Goal: Task Accomplishment & Management: Use online tool/utility

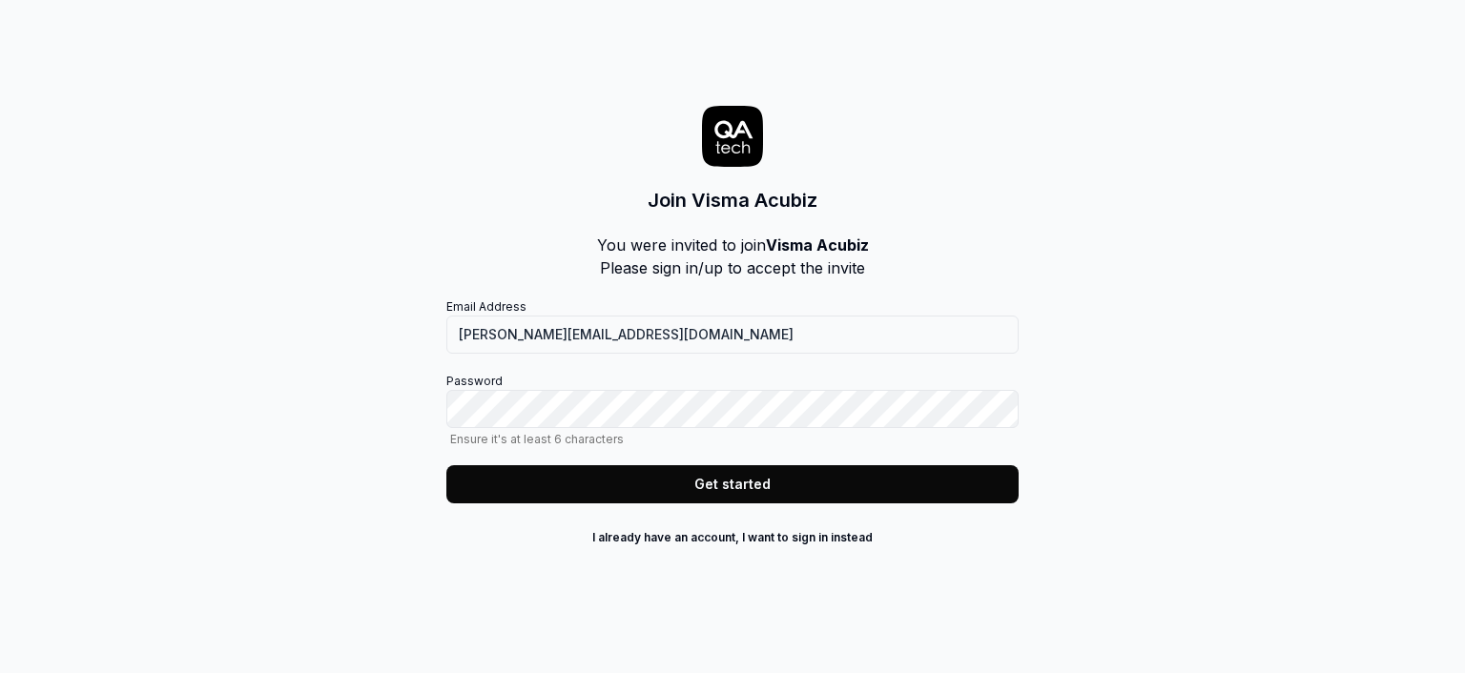
click at [725, 481] on button "Get started" at bounding box center [732, 484] width 572 height 38
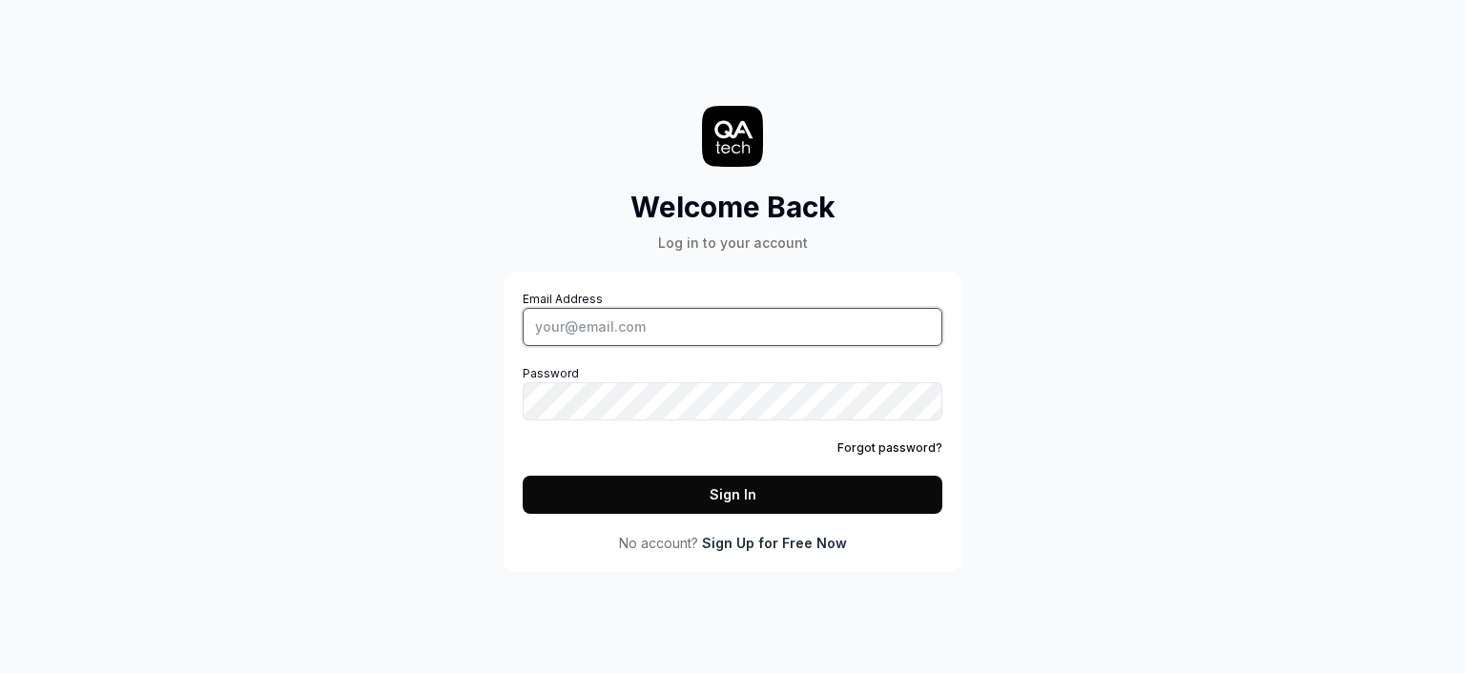
type input "naoko.takakura@visma.com"
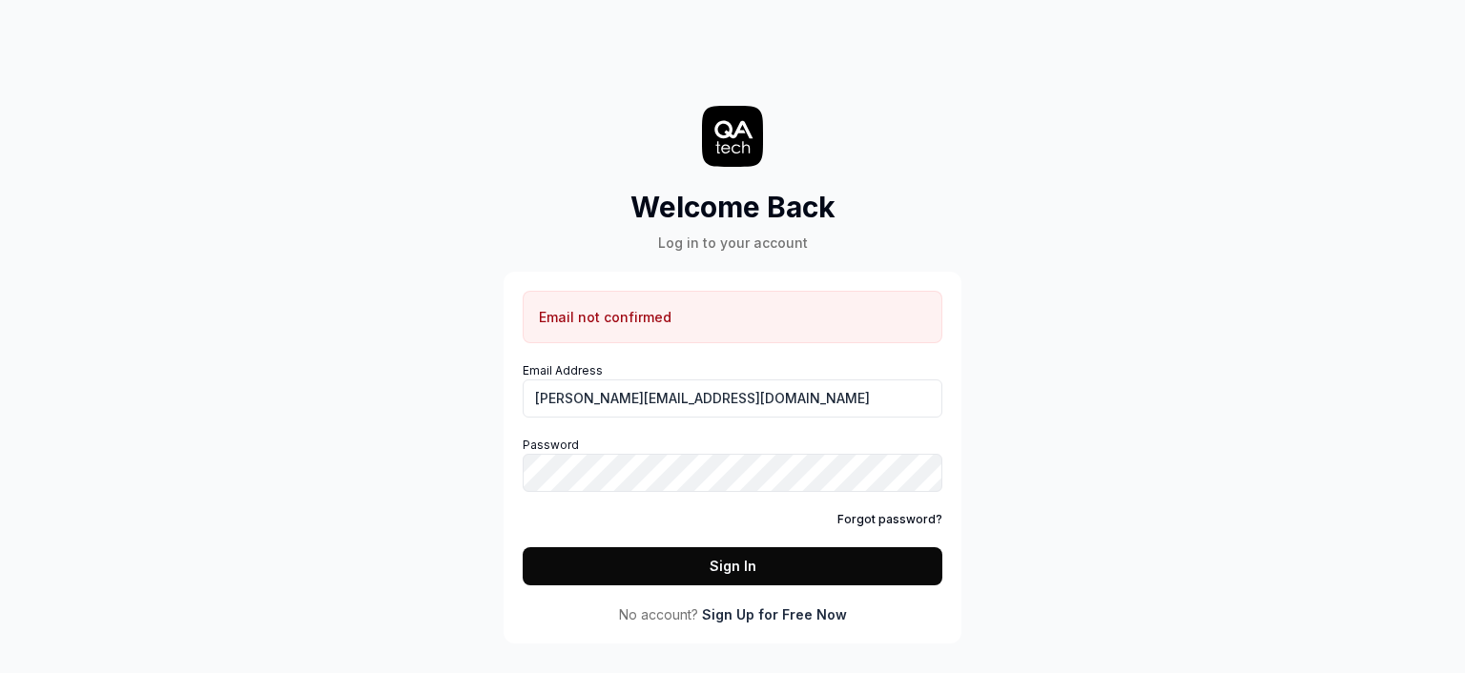
click at [716, 562] on button "Sign In" at bounding box center [733, 566] width 420 height 38
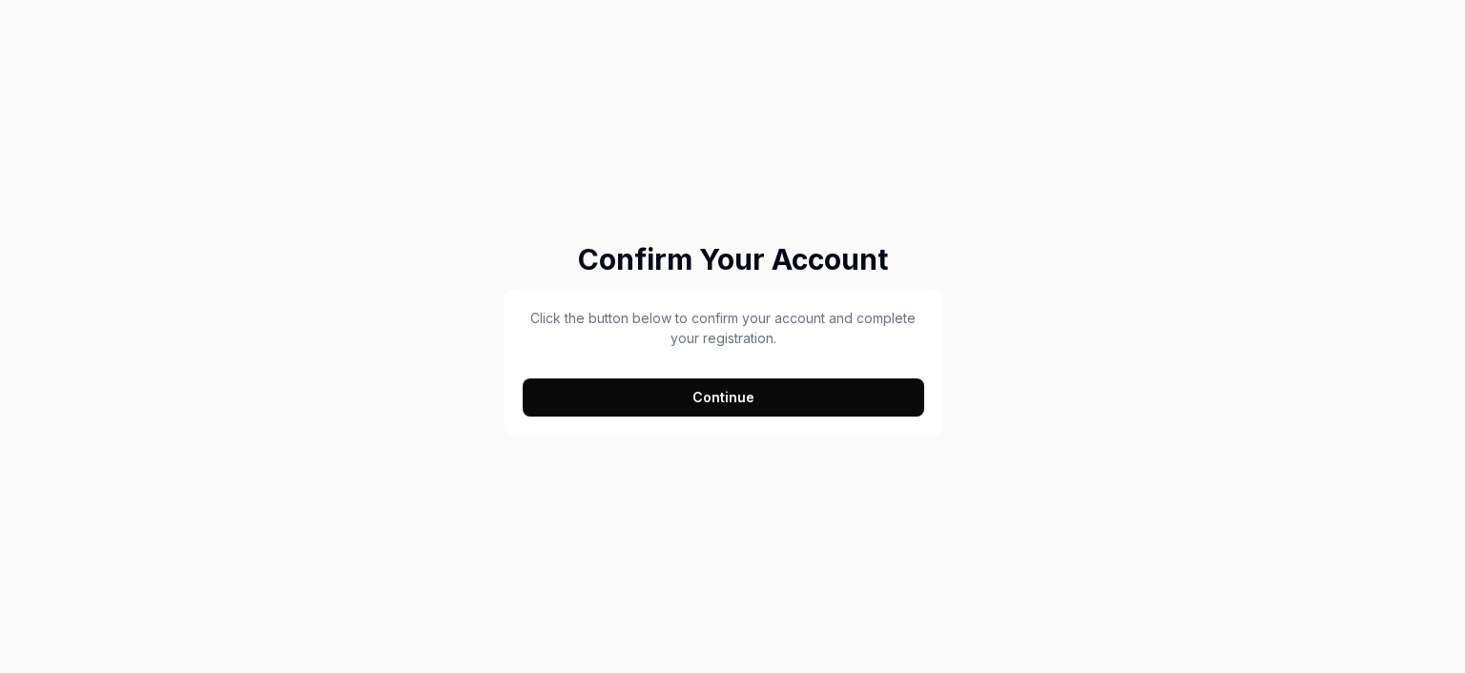
click at [724, 403] on button "Continue" at bounding box center [724, 398] width 402 height 38
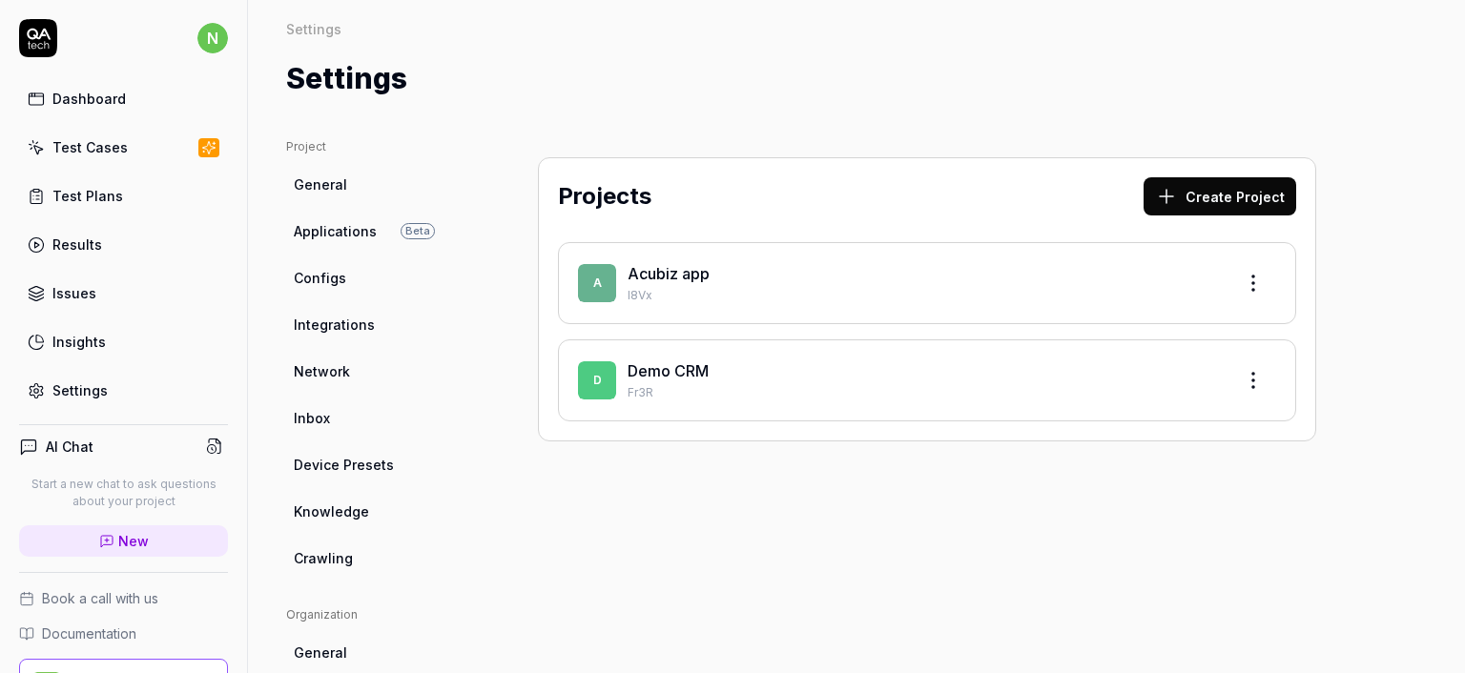
click at [130, 143] on link "Test Cases" at bounding box center [123, 147] width 209 height 37
